Goal: Information Seeking & Learning: Compare options

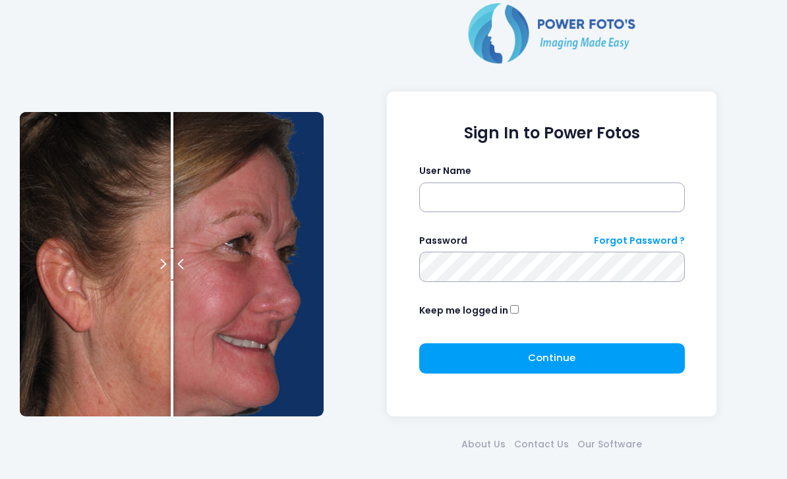
scroll to position [48, 0]
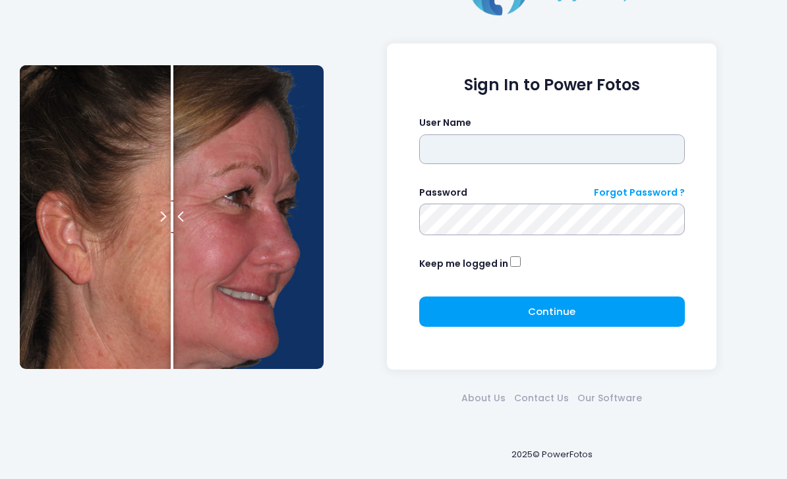
type input "*******"
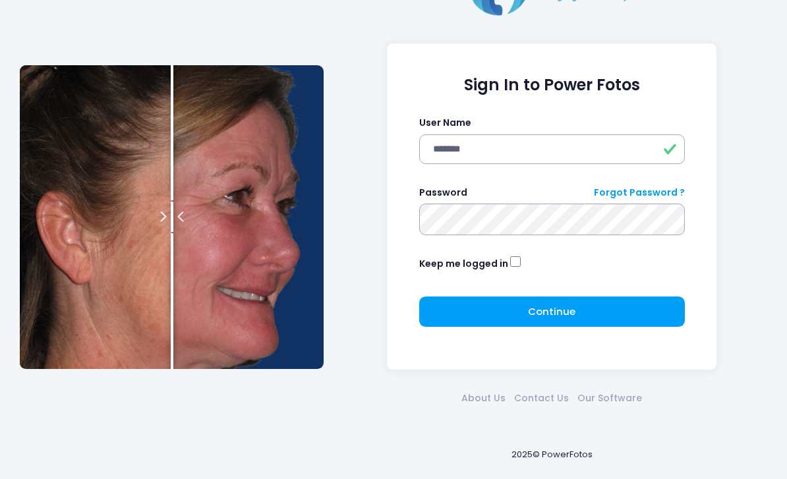
click button "submit" at bounding box center [0, 0] width 0 height 0
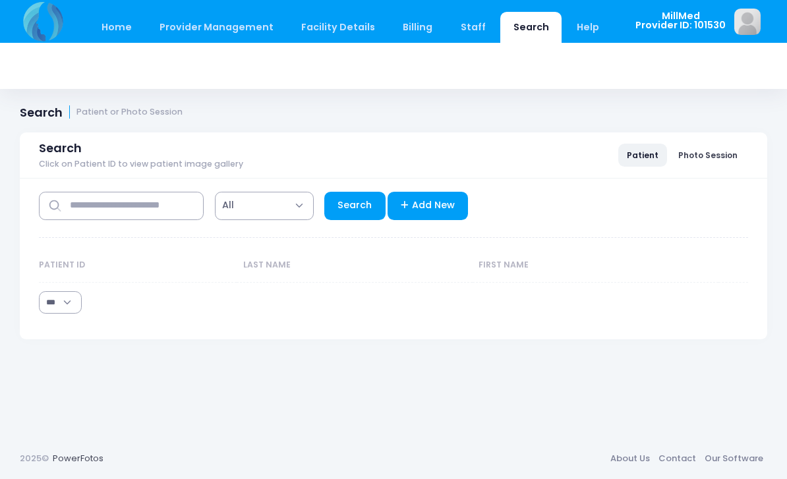
select select "***"
click at [152, 201] on input "text" at bounding box center [121, 206] width 165 height 28
type input "*"
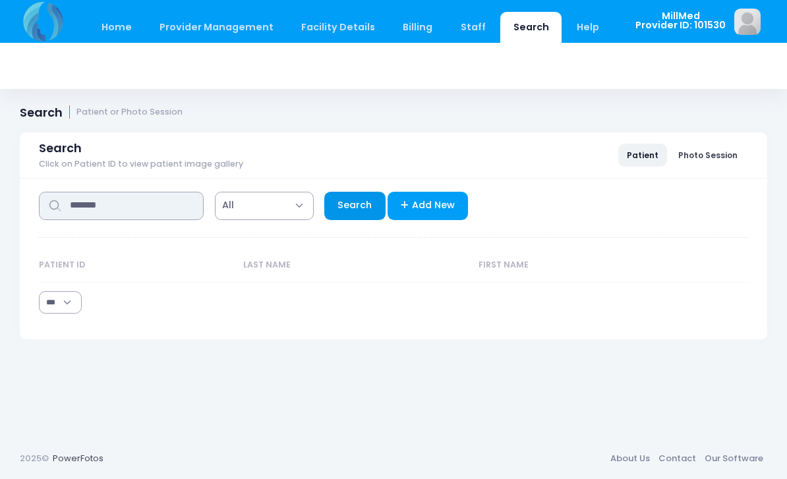
type input "*******"
click at [356, 192] on link "Search" at bounding box center [354, 206] width 61 height 28
select select "***"
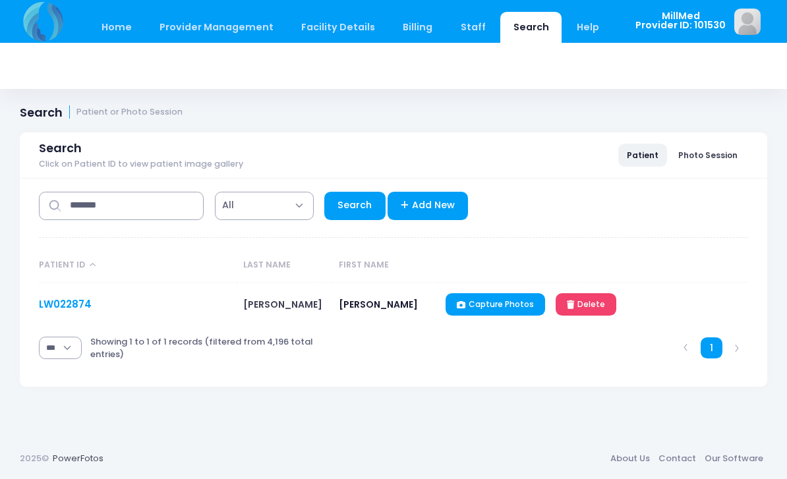
click at [61, 306] on link "LW022874" at bounding box center [65, 304] width 53 height 14
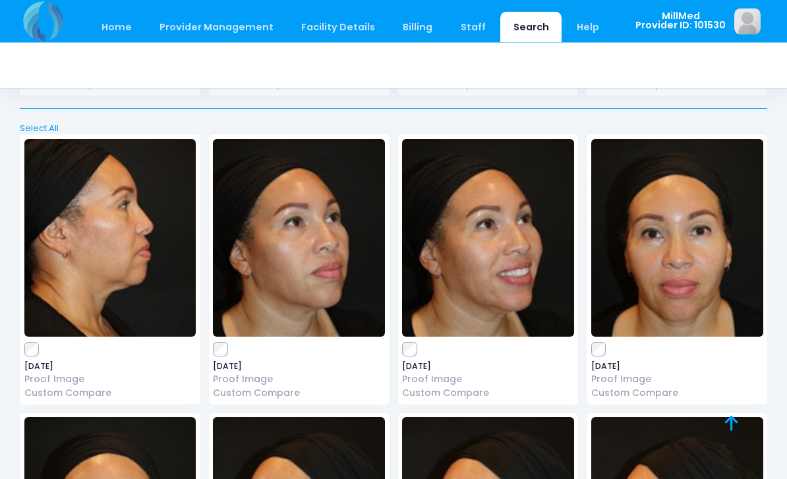
scroll to position [2391, 0]
click at [702, 232] on img at bounding box center [677, 238] width 172 height 198
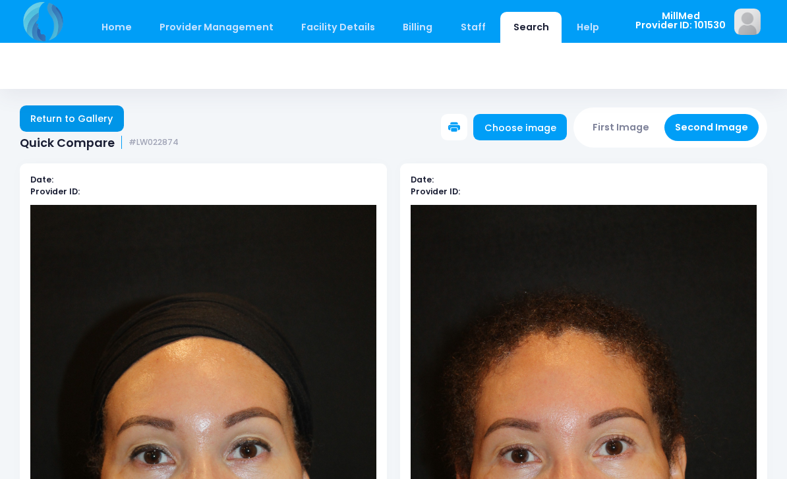
click at [42, 114] on link "Return to Gallery" at bounding box center [72, 118] width 104 height 26
click at [56, 122] on link "Return to Gallery" at bounding box center [72, 118] width 104 height 26
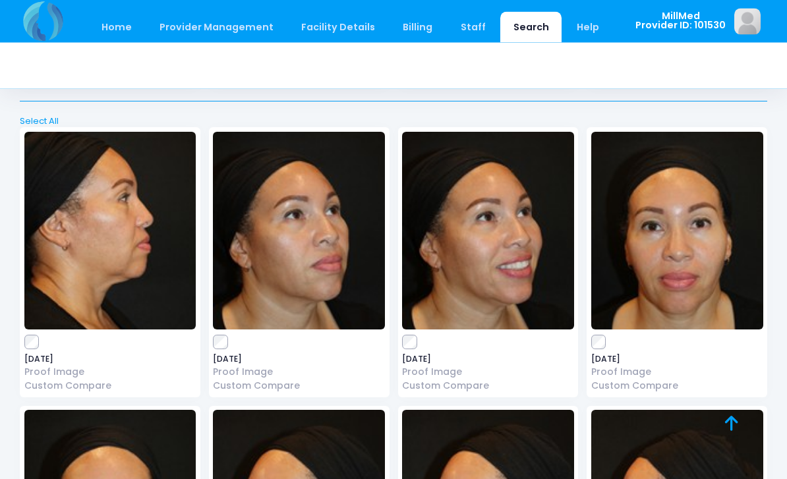
scroll to position [2399, 0]
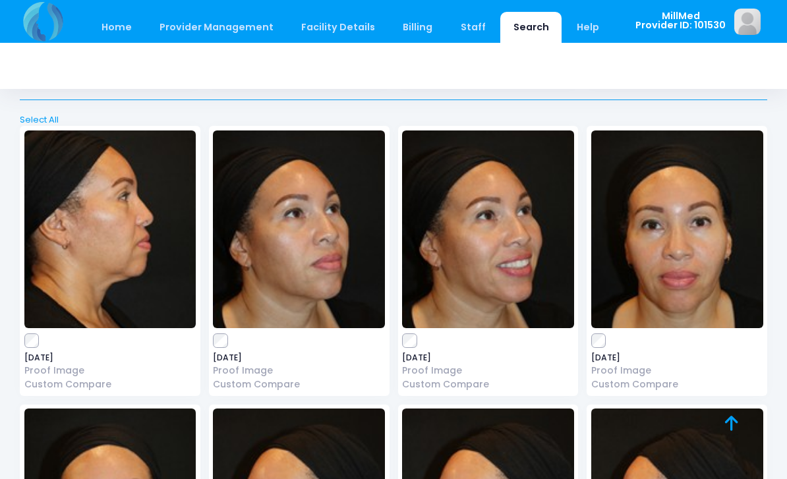
click at [685, 258] on img at bounding box center [677, 229] width 172 height 198
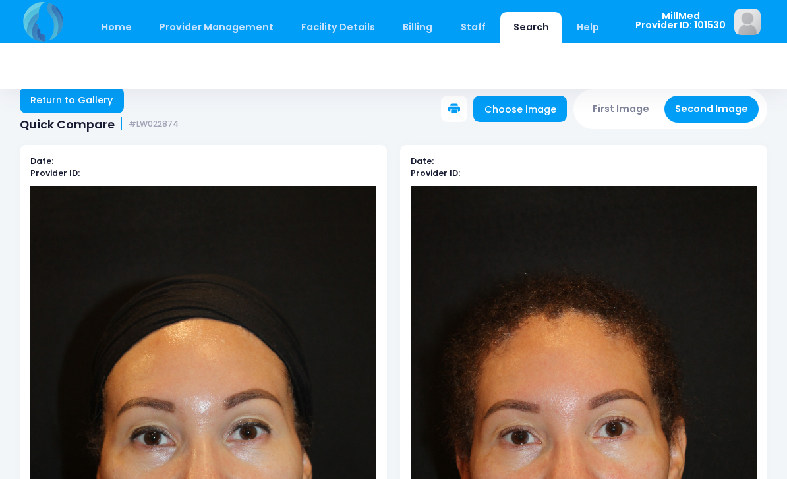
scroll to position [20, 0]
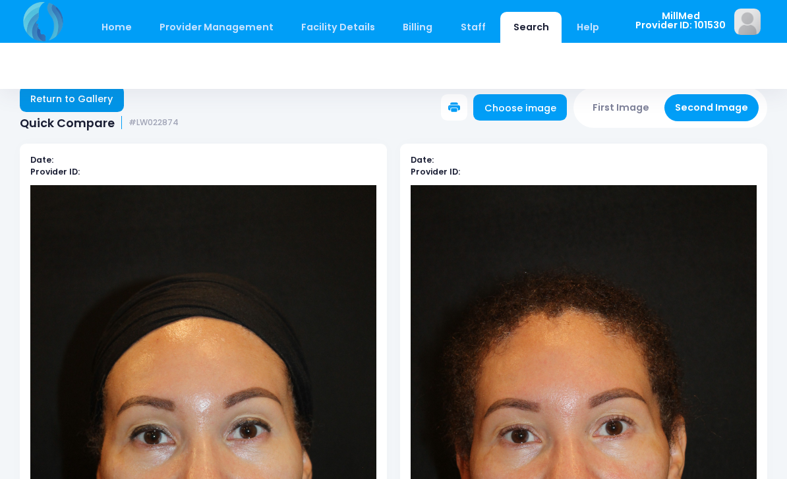
click at [63, 103] on link "Return to Gallery" at bounding box center [72, 99] width 104 height 26
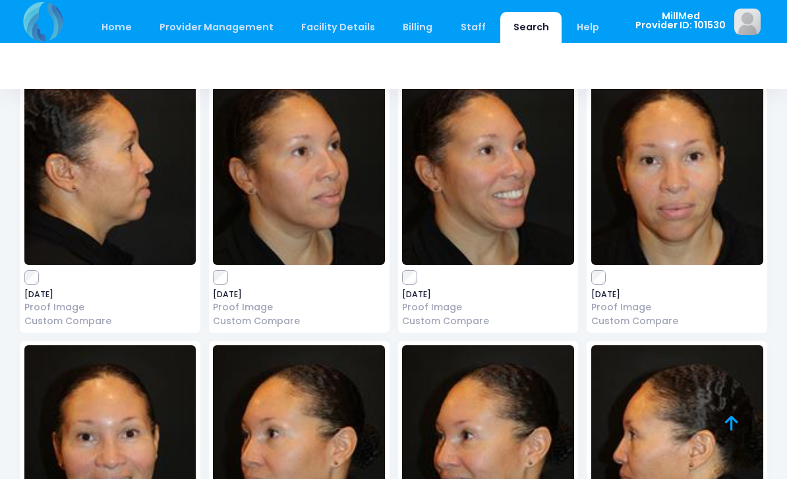
scroll to position [1277, 0]
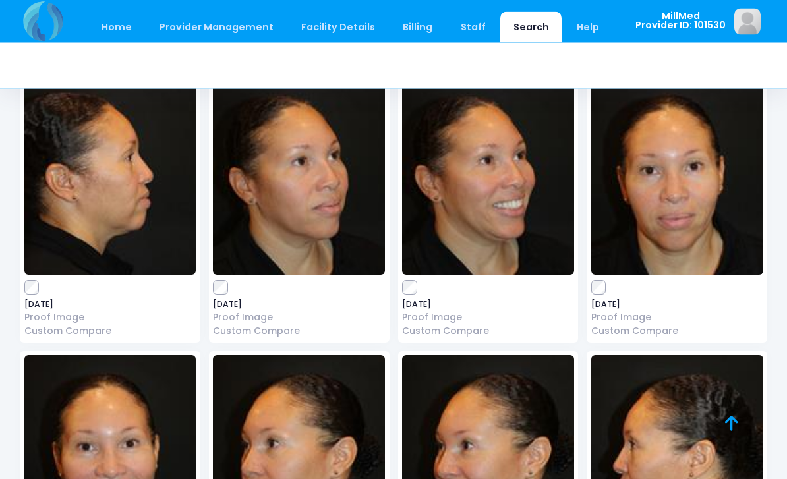
click at [672, 206] on img at bounding box center [677, 177] width 172 height 198
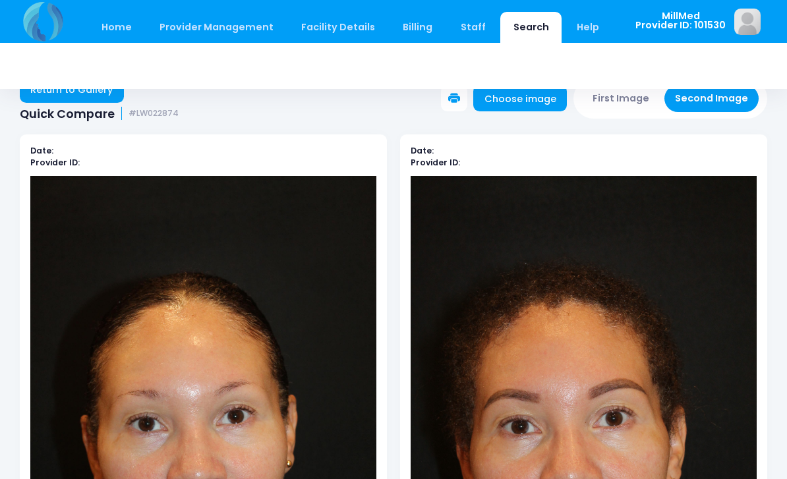
scroll to position [33, 0]
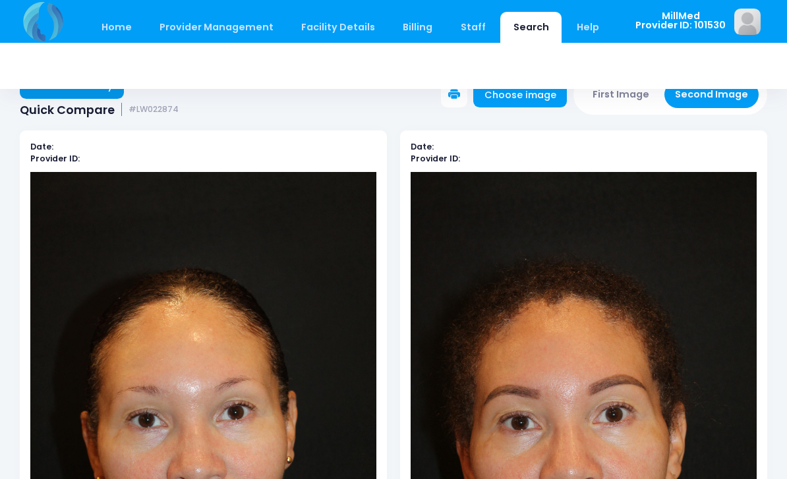
click at [80, 92] on link "Return to Gallery" at bounding box center [72, 85] width 104 height 26
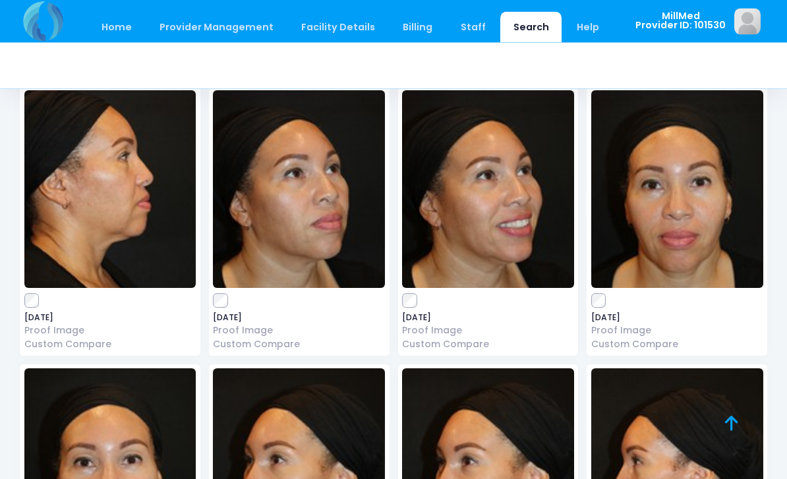
scroll to position [2440, 0]
click at [658, 199] on img at bounding box center [677, 189] width 172 height 198
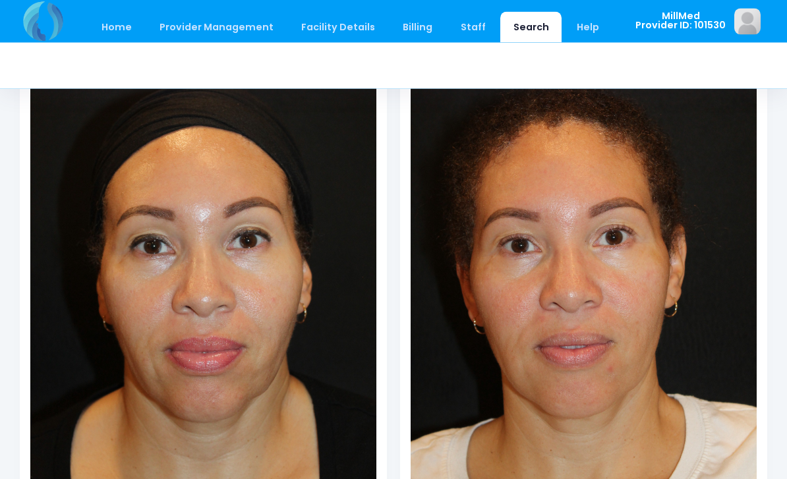
scroll to position [210, 0]
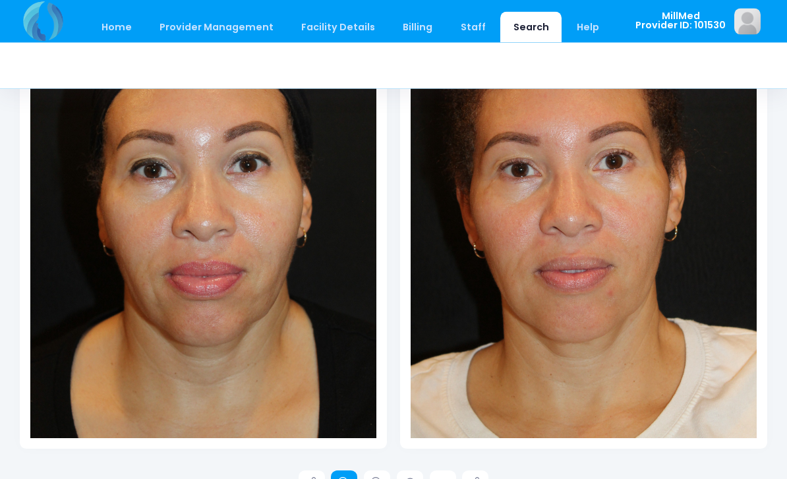
click at [351, 478] on link at bounding box center [344, 484] width 26 height 26
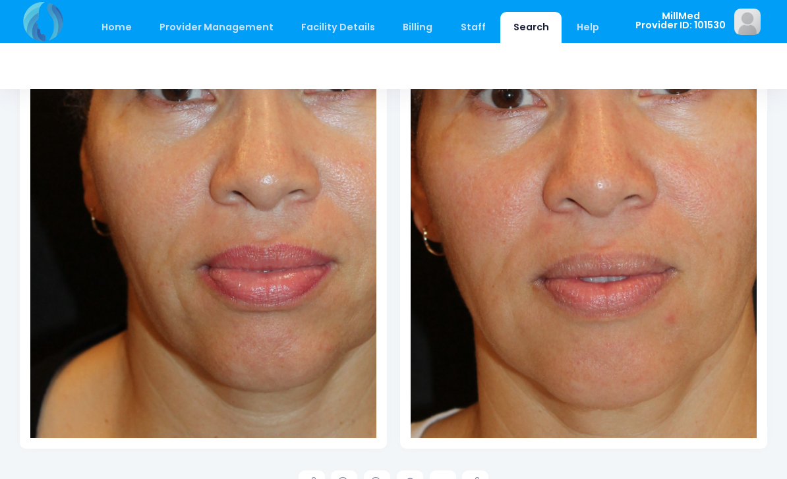
click at [755, 330] on img at bounding box center [622, 111] width 626 height 941
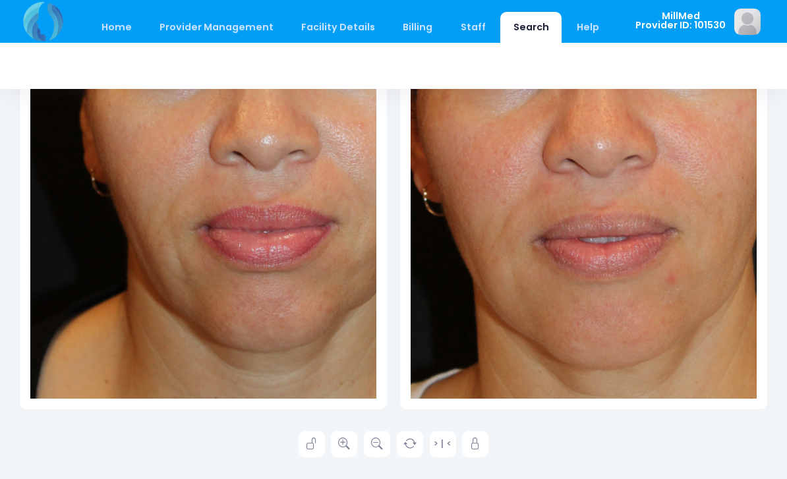
scroll to position [328, 0]
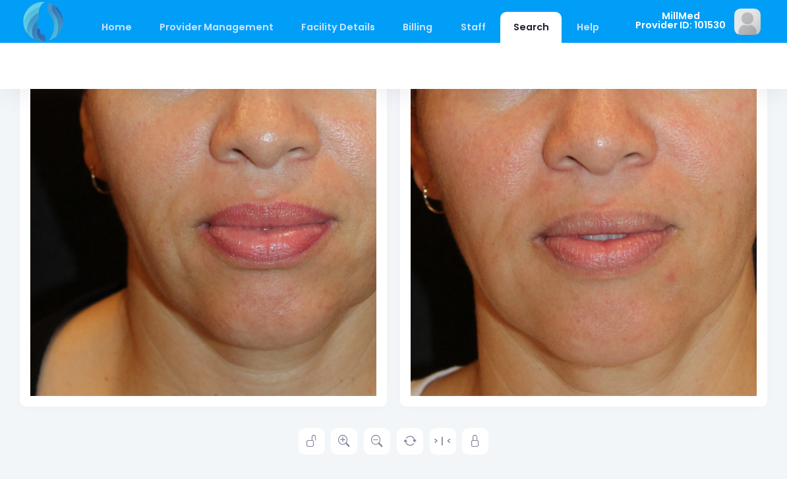
click at [502, 30] on link "Search" at bounding box center [530, 27] width 61 height 31
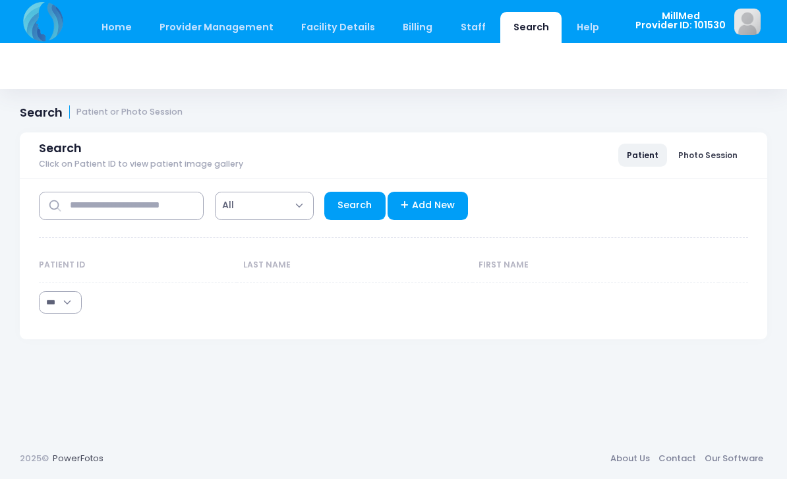
select select "***"
click at [101, 209] on input "text" at bounding box center [121, 206] width 165 height 28
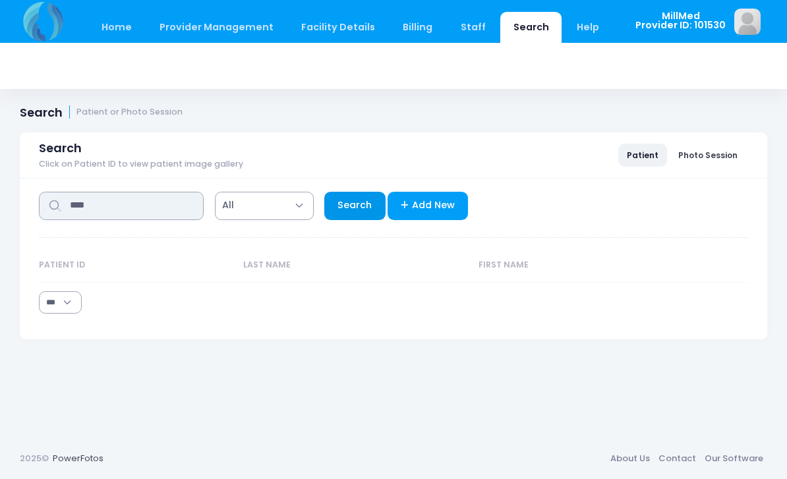
type input "****"
click at [356, 214] on link "Search" at bounding box center [354, 206] width 61 height 28
select select "***"
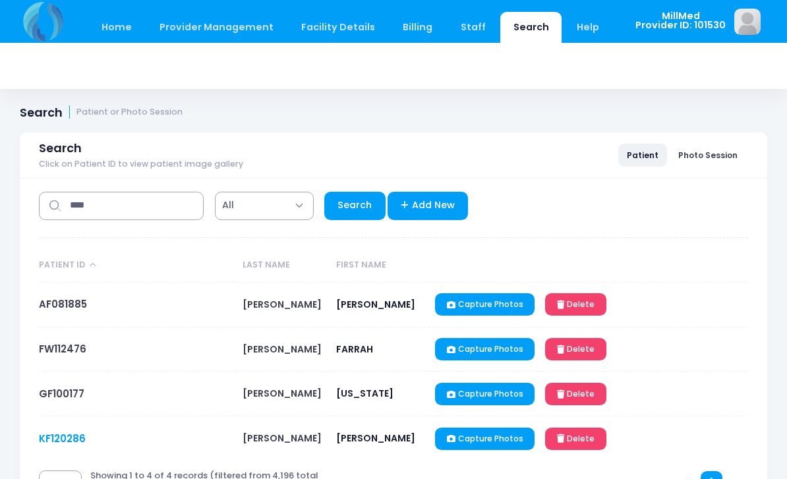
click at [43, 445] on link "KF120286" at bounding box center [62, 439] width 47 height 14
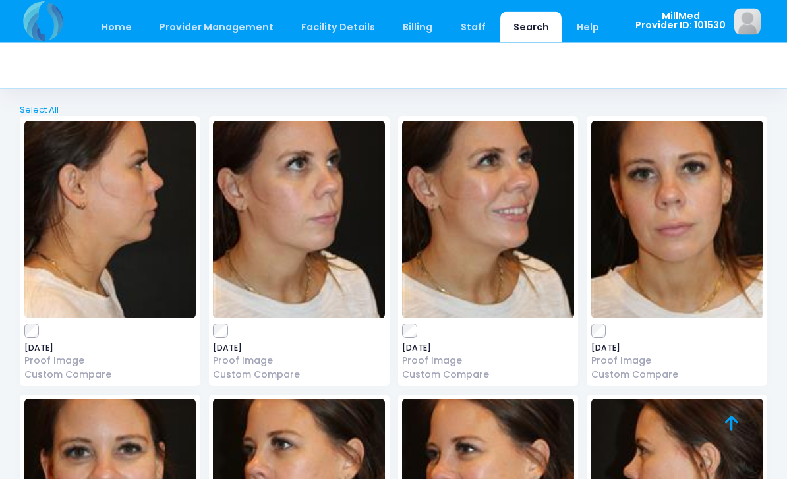
scroll to position [2409, 0]
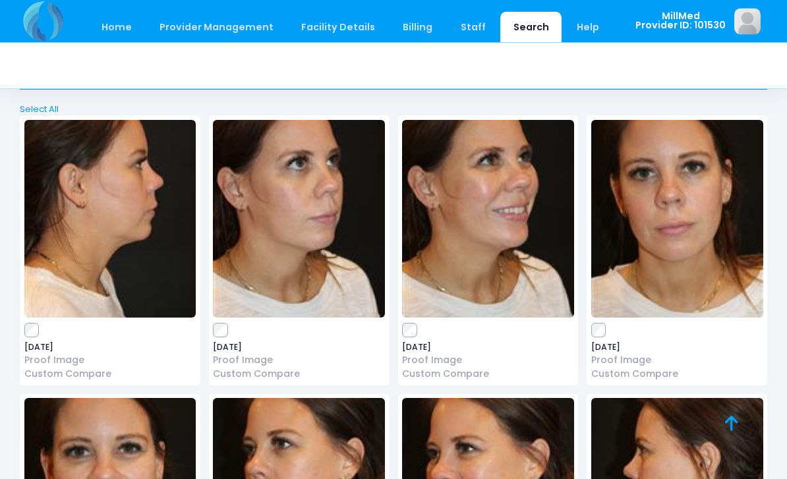
click at [636, 219] on img at bounding box center [677, 220] width 172 height 198
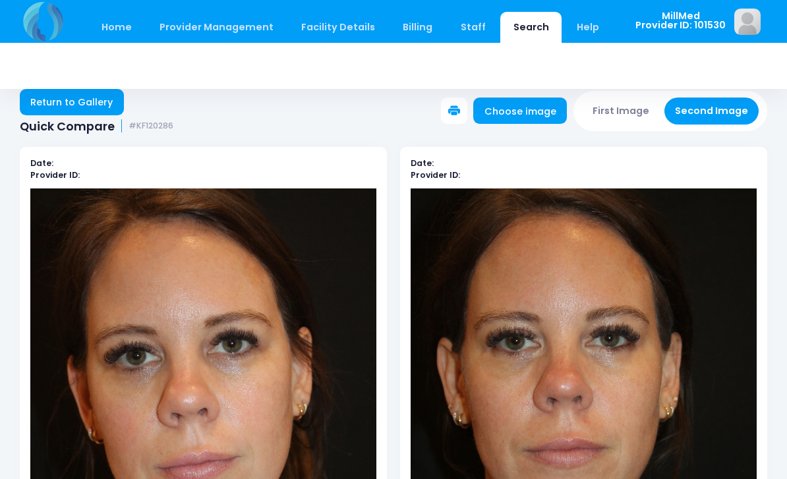
scroll to position [20, 0]
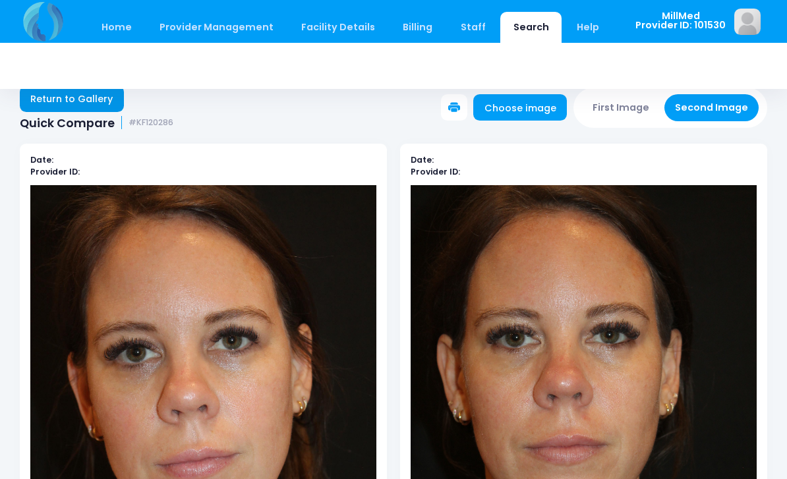
click at [57, 99] on link "Return to Gallery" at bounding box center [72, 99] width 104 height 26
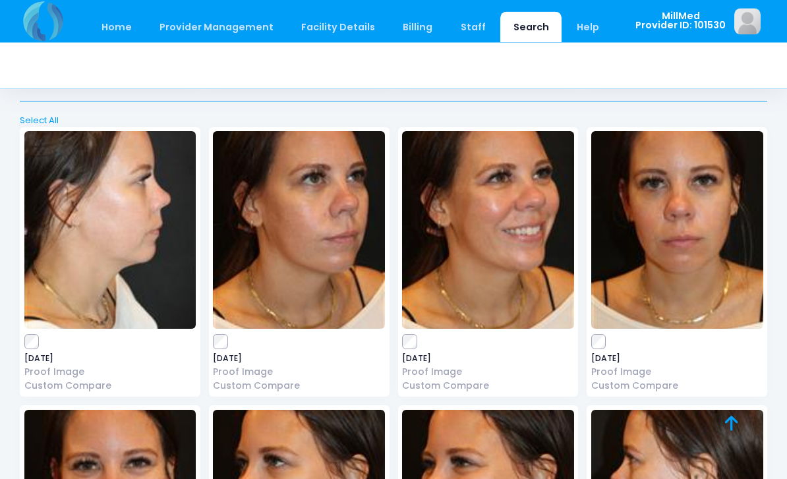
scroll to position [1811, 0]
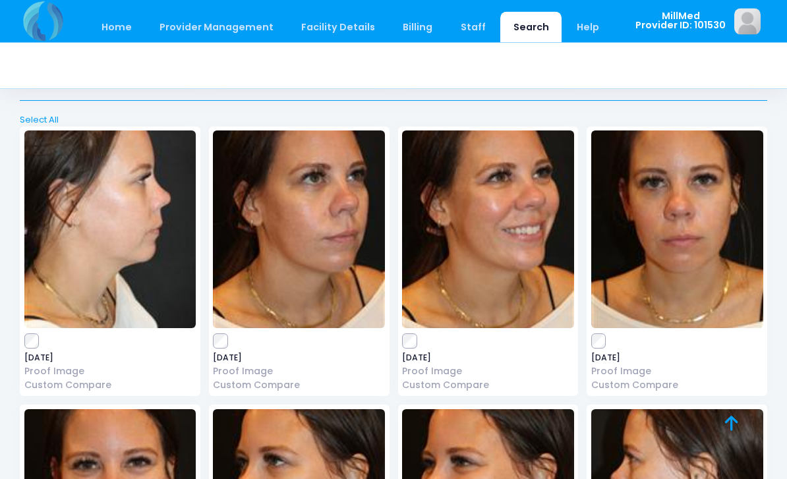
click at [667, 243] on img at bounding box center [677, 230] width 172 height 198
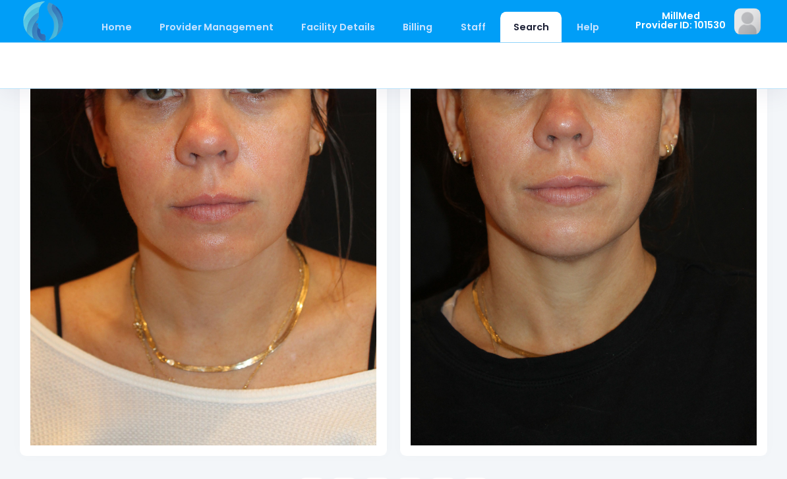
scroll to position [279, 0]
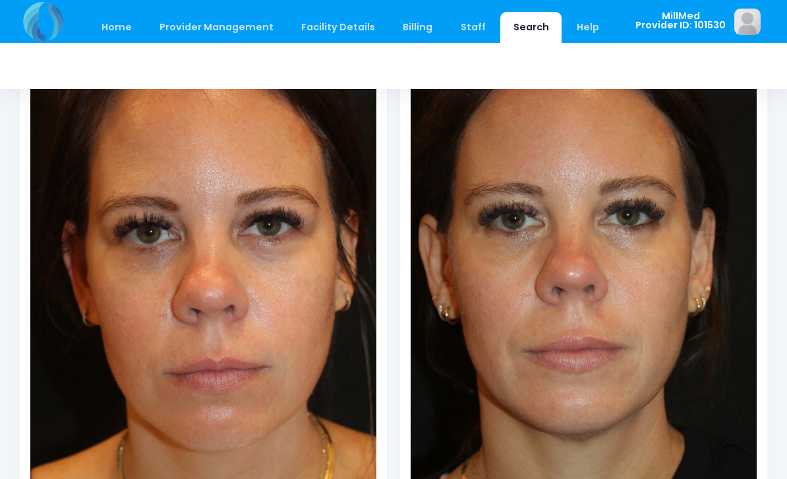
scroll to position [175, 0]
